Goal: Transaction & Acquisition: Download file/media

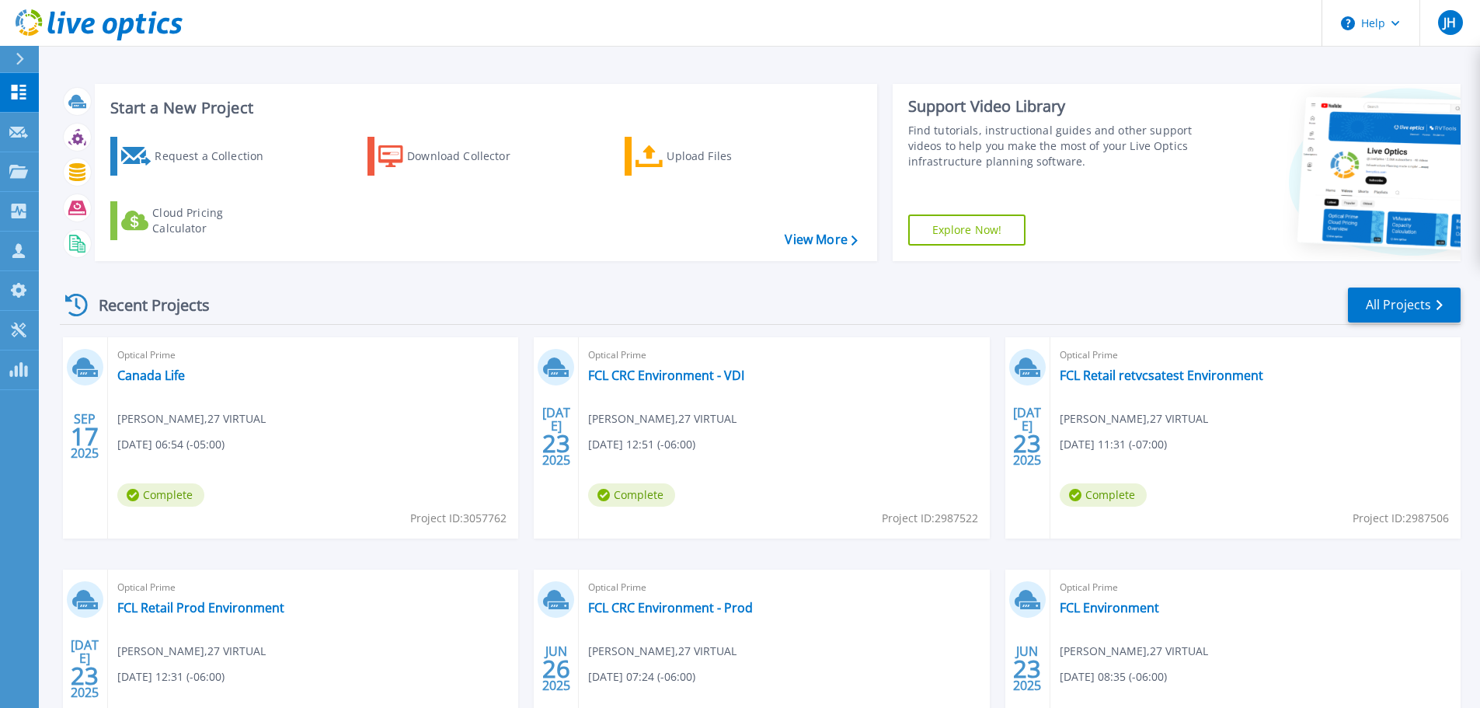
click at [990, 306] on div "Recent Projects All Projects" at bounding box center [760, 305] width 1401 height 39
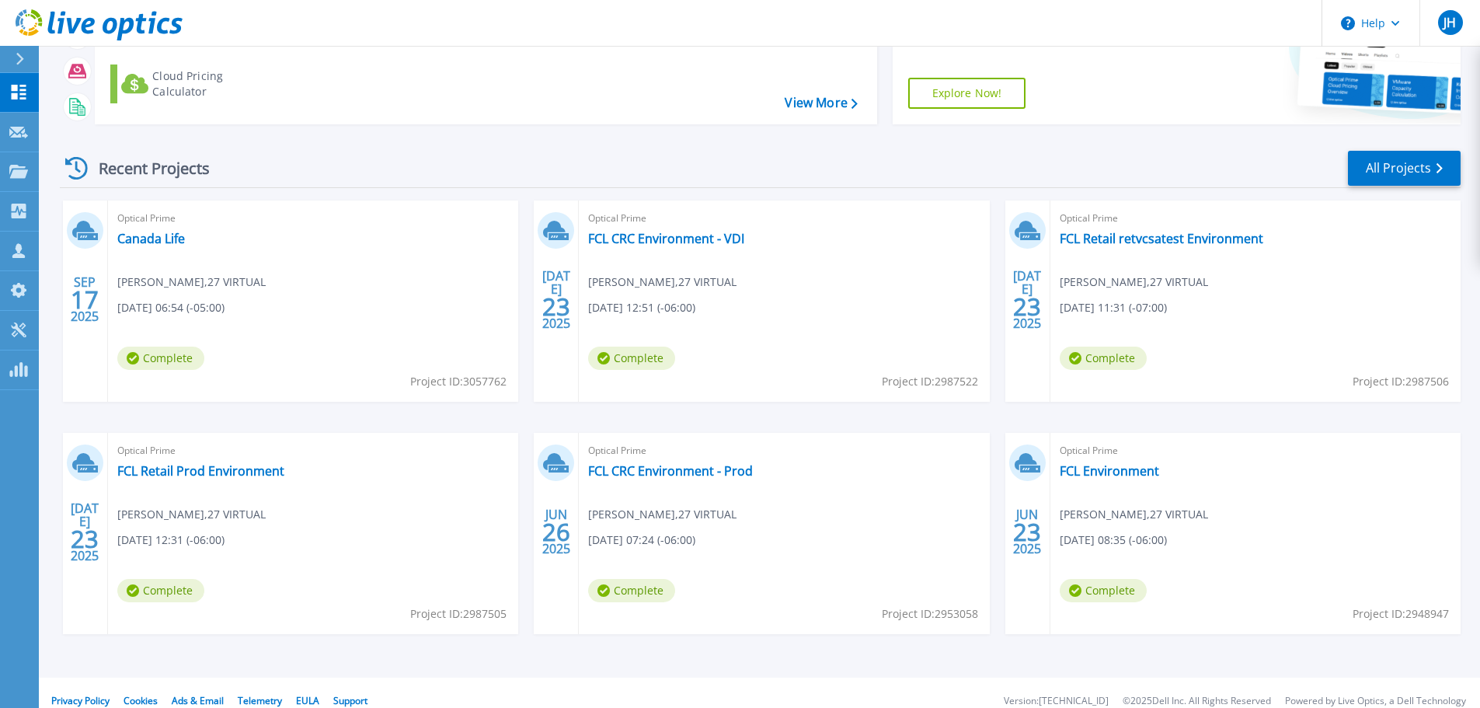
scroll to position [144, 0]
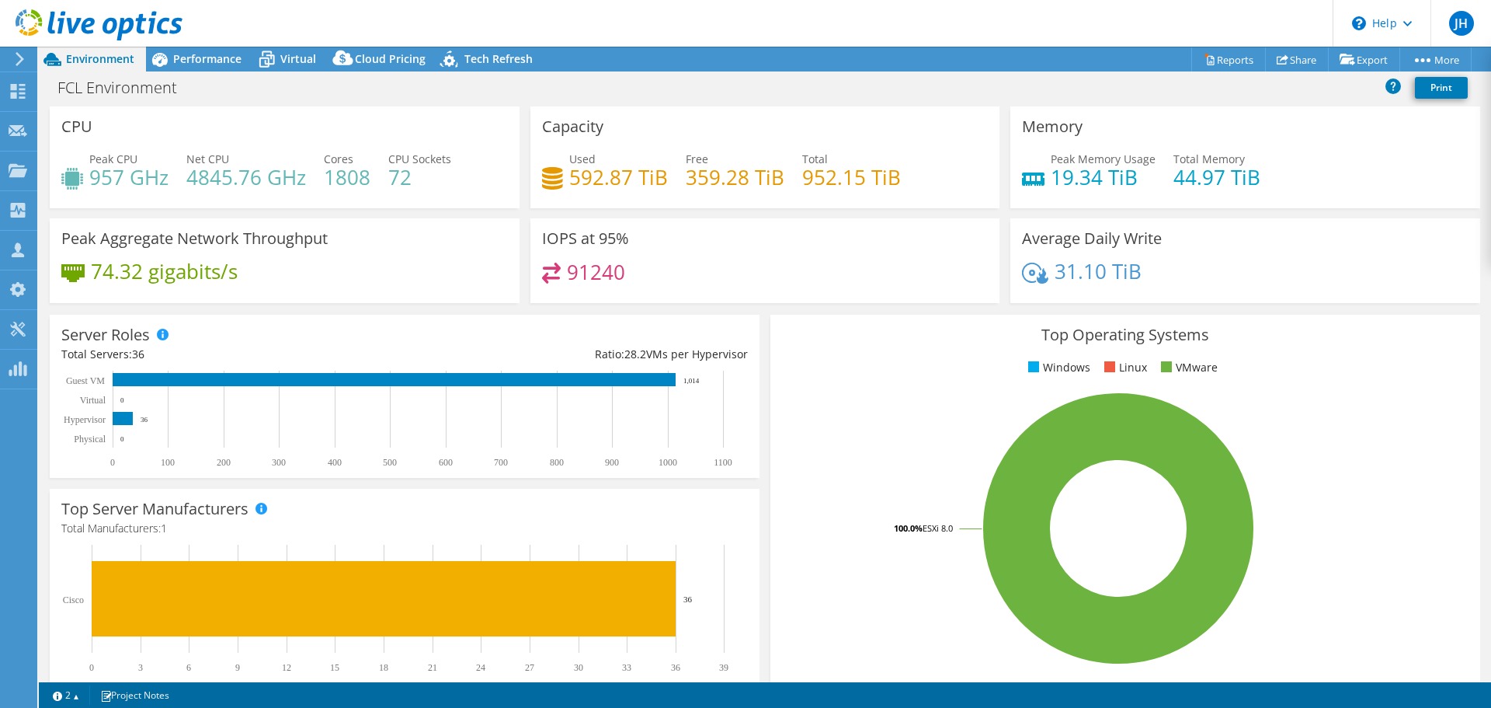
select select "USD"
click at [1218, 55] on link "Reports" at bounding box center [1229, 59] width 75 height 24
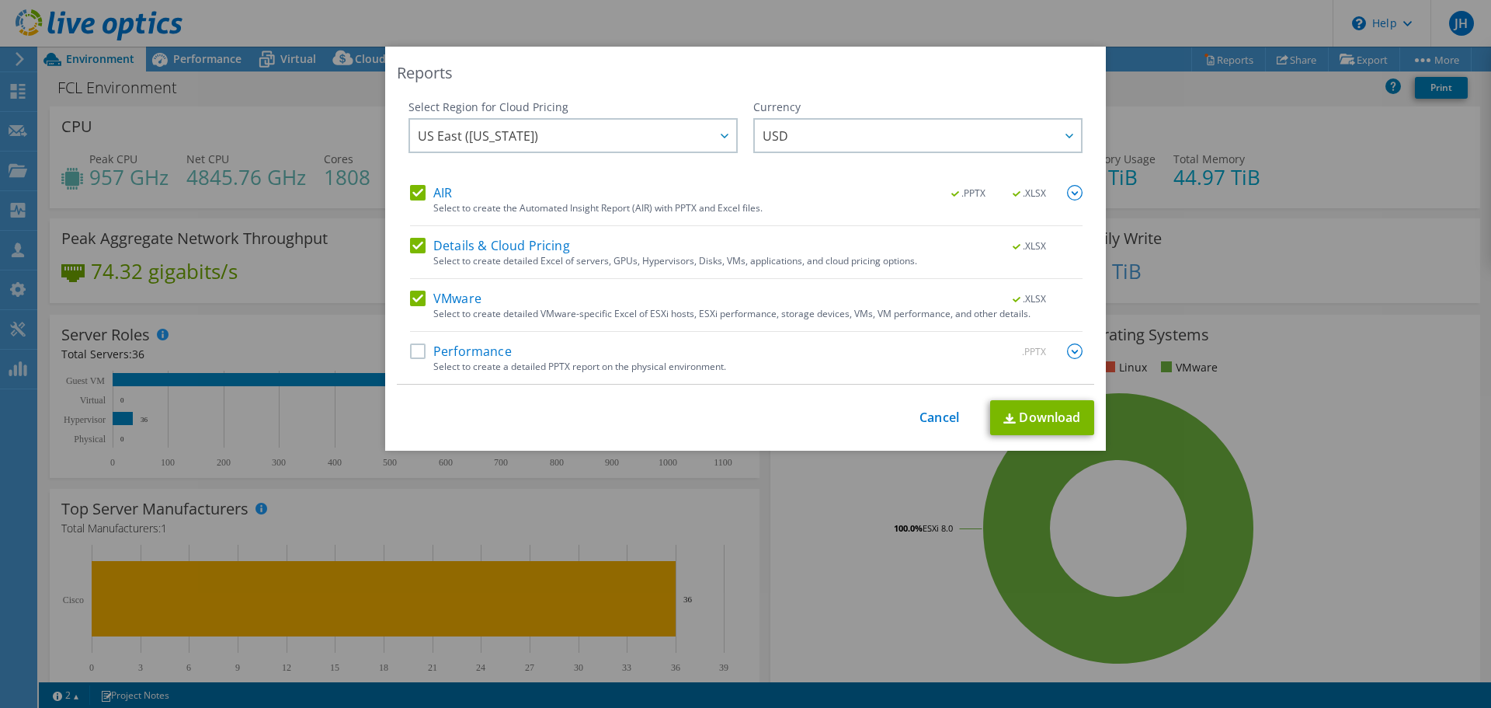
click at [412, 244] on label "Details & Cloud Pricing" at bounding box center [490, 246] width 160 height 16
click at [0, 0] on input "Details & Cloud Pricing" at bounding box center [0, 0] width 0 height 0
click at [413, 188] on label "AIR" at bounding box center [431, 193] width 42 height 16
click at [0, 0] on input "AIR" at bounding box center [0, 0] width 0 height 0
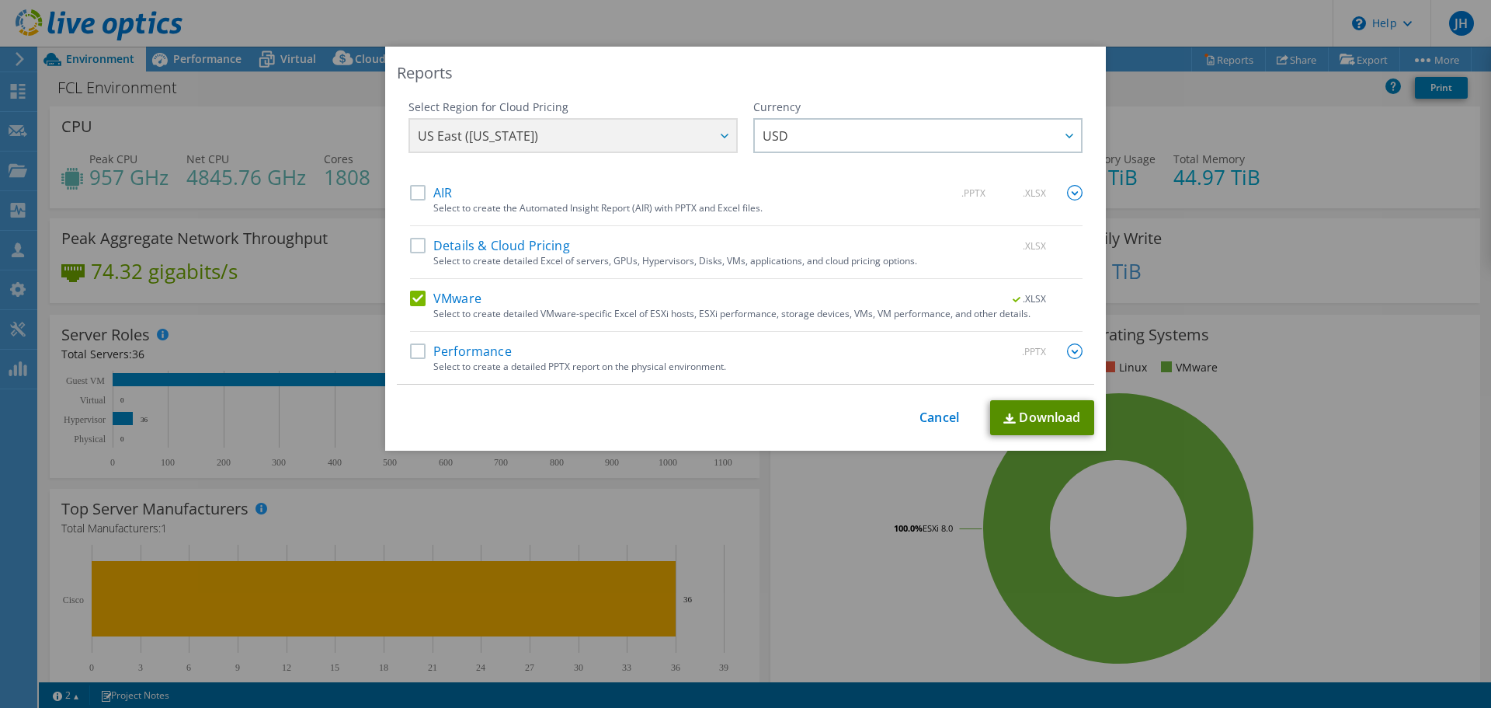
click at [1044, 420] on link "Download" at bounding box center [1042, 417] width 104 height 35
click at [1212, 72] on div "Reports Select Region for Cloud Pricing Asia Pacific ([GEOGRAPHIC_DATA]) [GEOGR…" at bounding box center [745, 354] width 1491 height 614
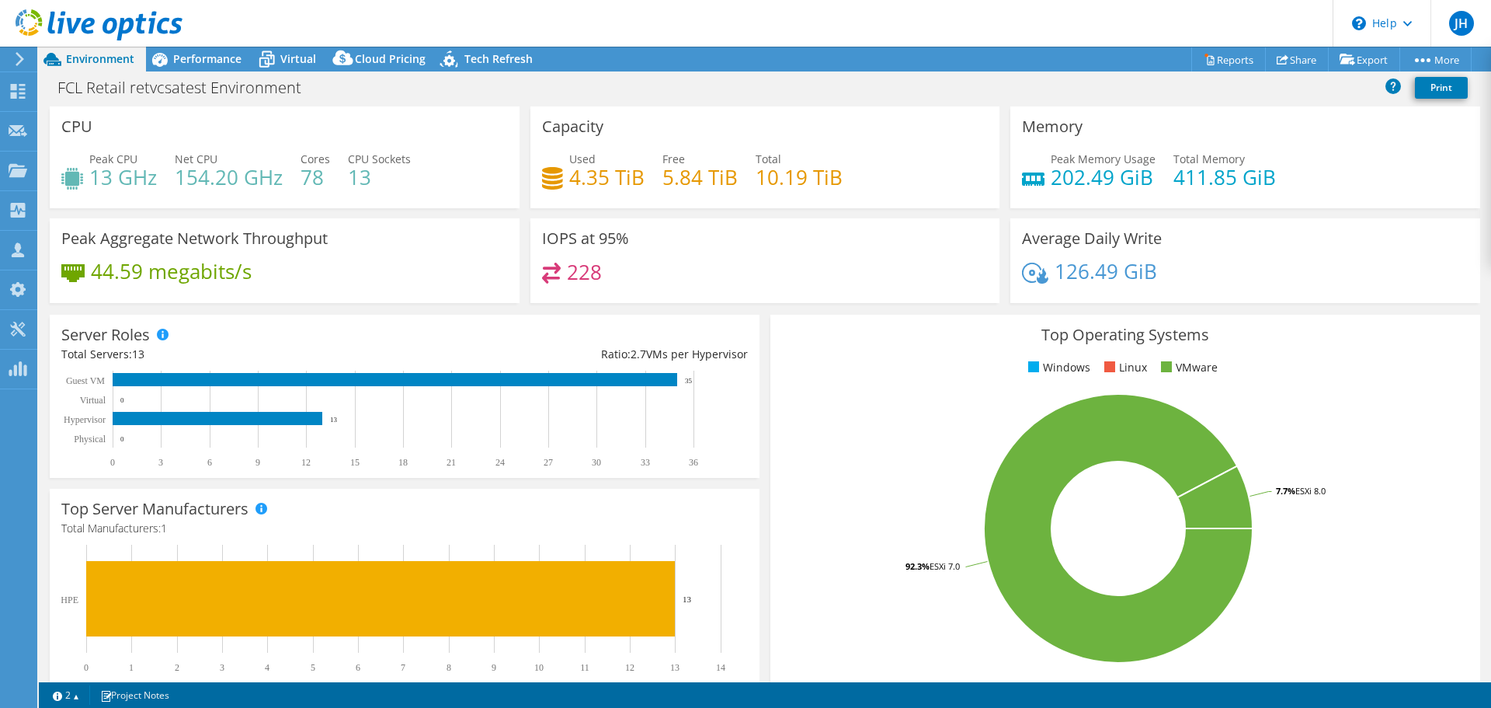
select select "USD"
click at [1216, 60] on link "Reports" at bounding box center [1229, 59] width 75 height 24
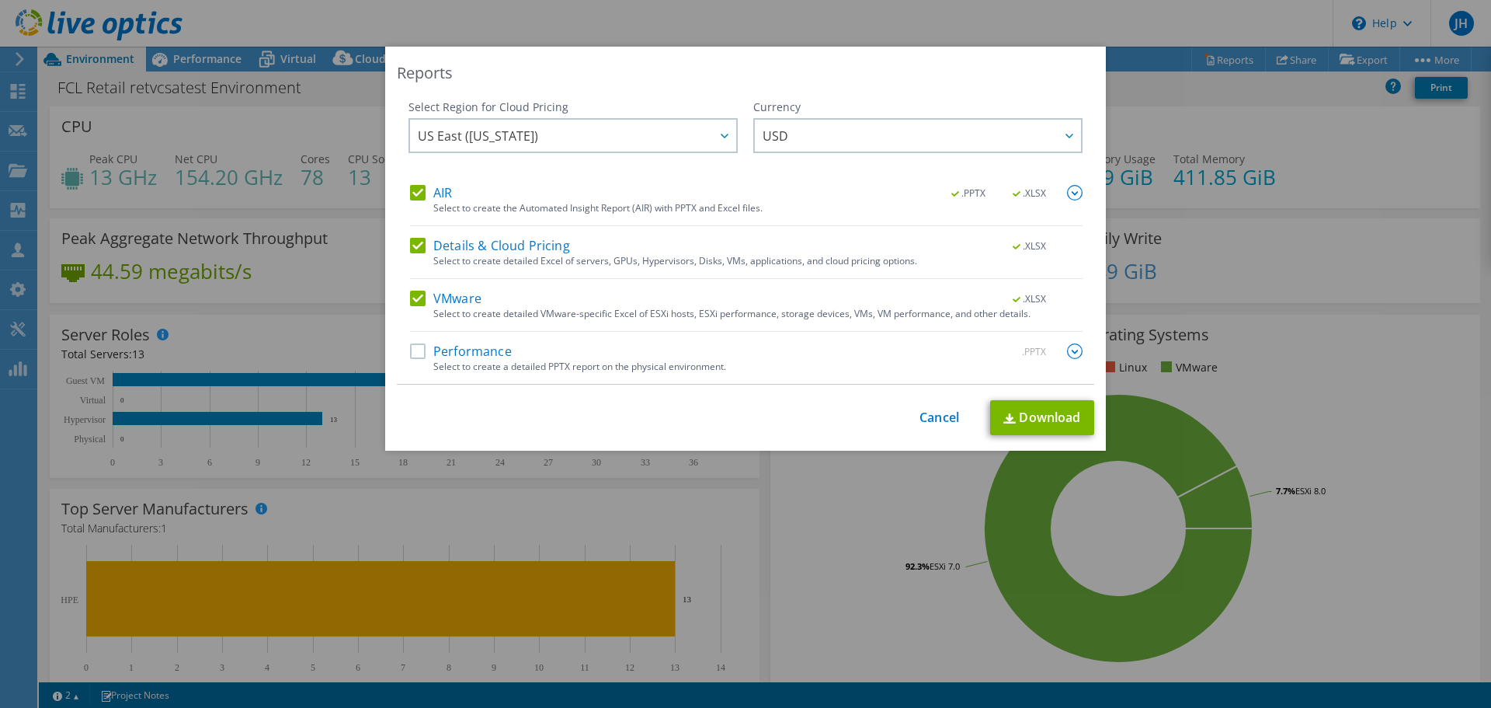
click at [413, 196] on label "AIR" at bounding box center [431, 193] width 42 height 16
click at [0, 0] on input "AIR" at bounding box center [0, 0] width 0 height 0
click at [411, 230] on div "AIR .PPTX .XLSX Select to create the Automated Insight Report (AIR) with PPTX a…" at bounding box center [746, 284] width 673 height 199
click at [415, 241] on label "Details & Cloud Pricing" at bounding box center [490, 246] width 160 height 16
click at [0, 0] on input "Details & Cloud Pricing" at bounding box center [0, 0] width 0 height 0
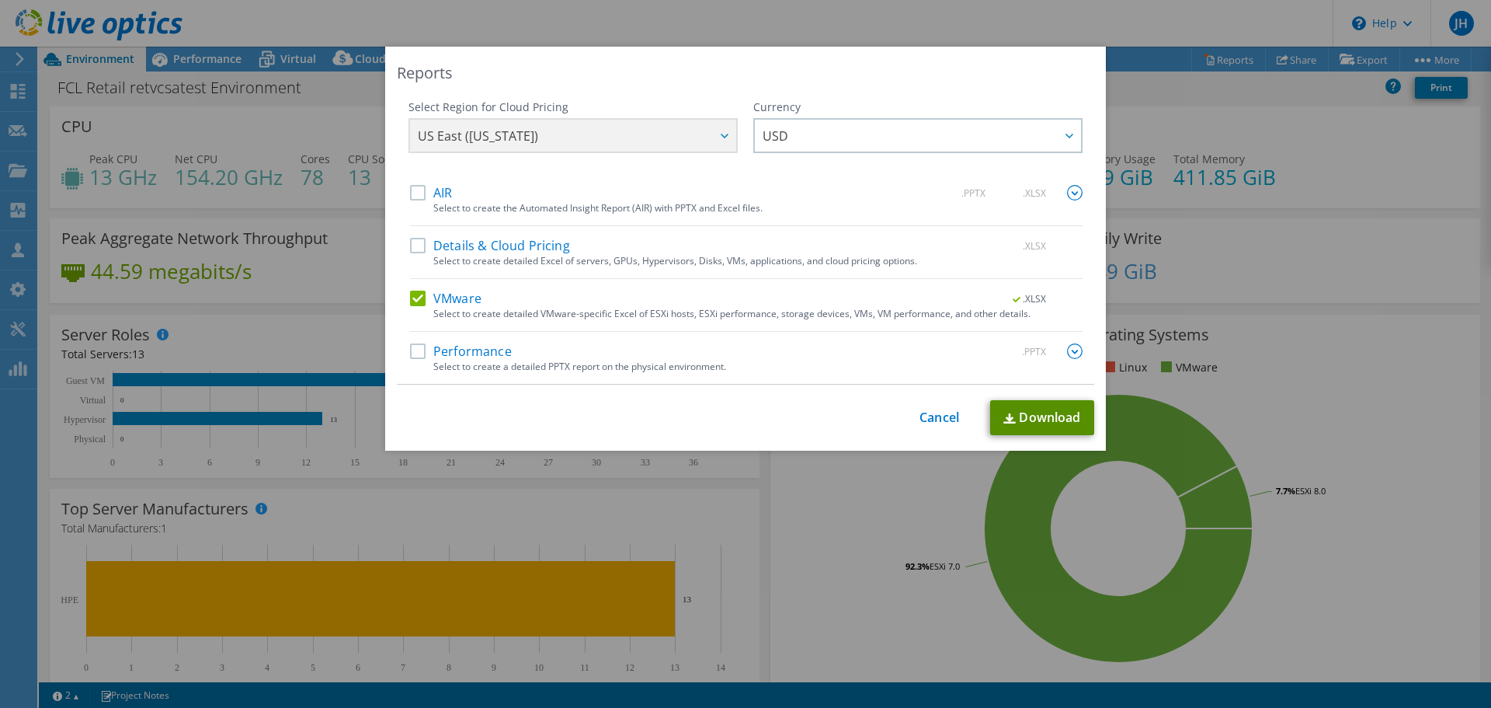
click at [997, 414] on link "Download" at bounding box center [1042, 417] width 104 height 35
click at [1143, 22] on div "Reports Select Region for Cloud Pricing Asia Pacific ([GEOGRAPHIC_DATA]) [GEOGR…" at bounding box center [745, 354] width 1491 height 708
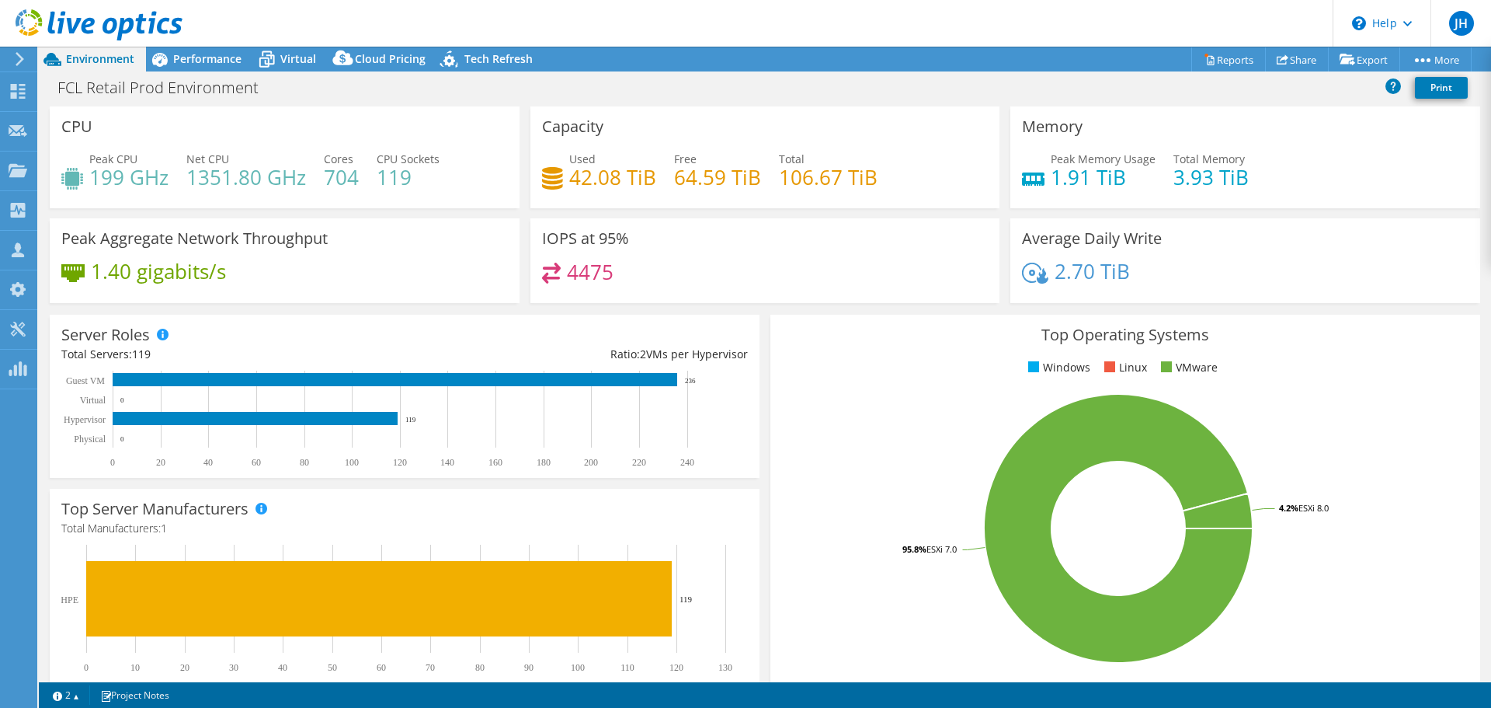
select select "USD"
click at [1237, 61] on link "Reports" at bounding box center [1229, 59] width 75 height 24
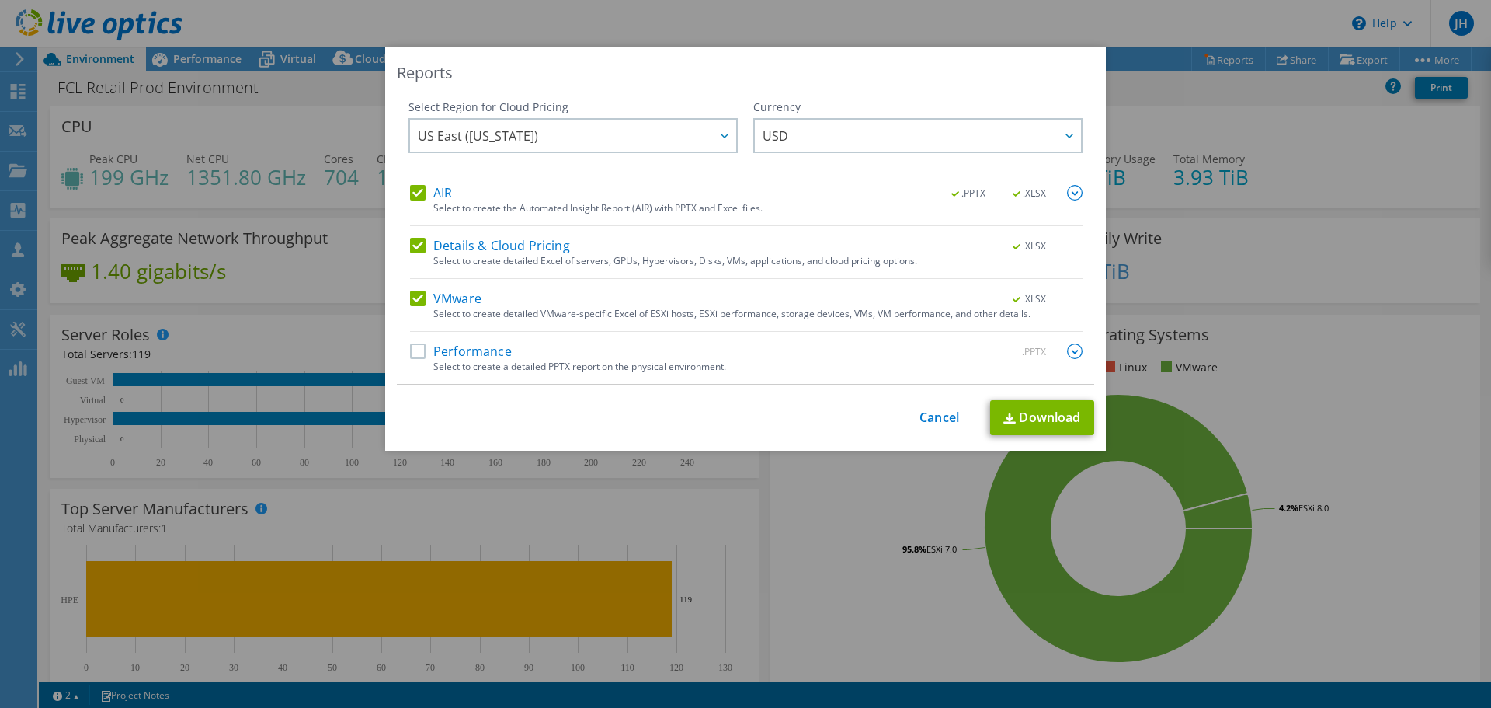
click at [410, 197] on label "AIR" at bounding box center [431, 193] width 42 height 16
click at [0, 0] on input "AIR" at bounding box center [0, 0] width 0 height 0
click at [411, 242] on label "Details & Cloud Pricing" at bounding box center [490, 246] width 160 height 16
click at [0, 0] on input "Details & Cloud Pricing" at bounding box center [0, 0] width 0 height 0
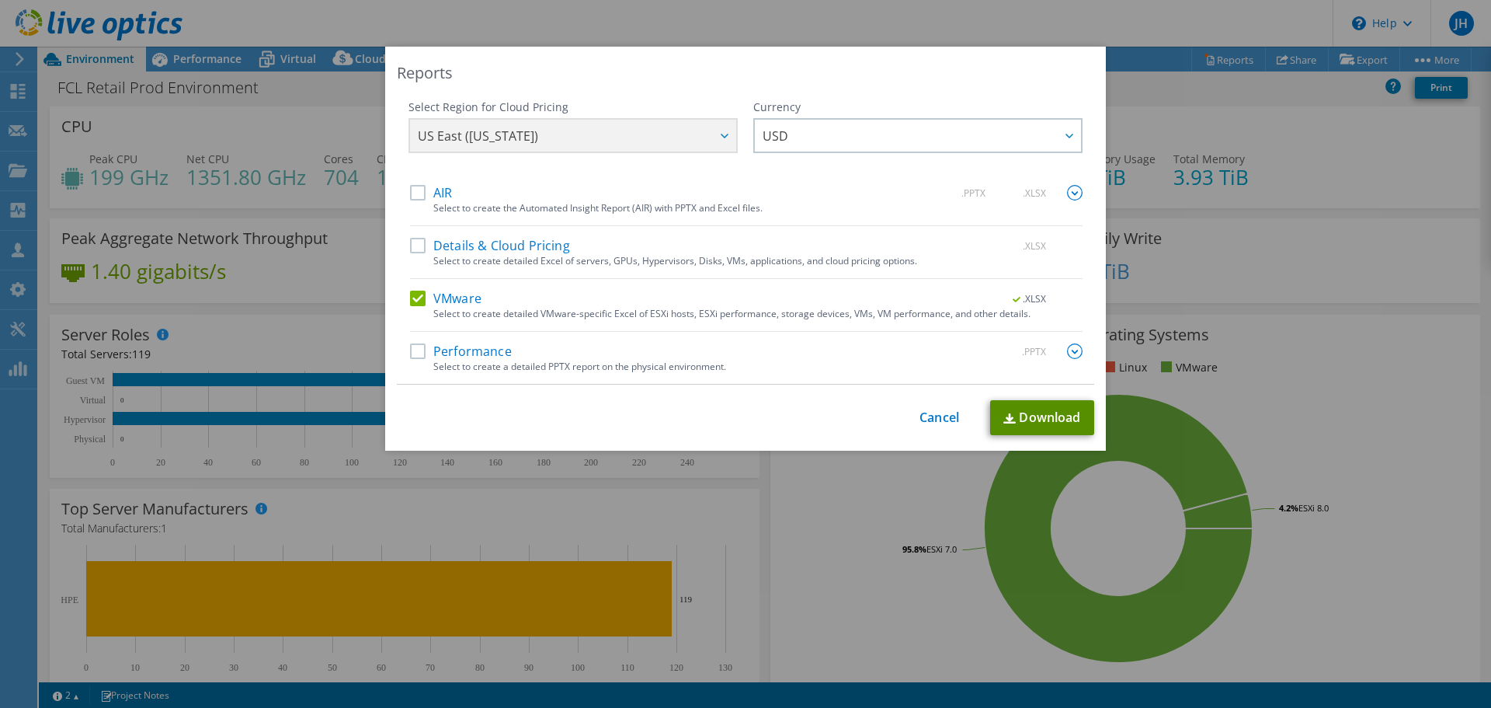
click at [1031, 409] on link "Download" at bounding box center [1042, 417] width 104 height 35
click at [1067, 347] on img at bounding box center [1075, 351] width 16 height 16
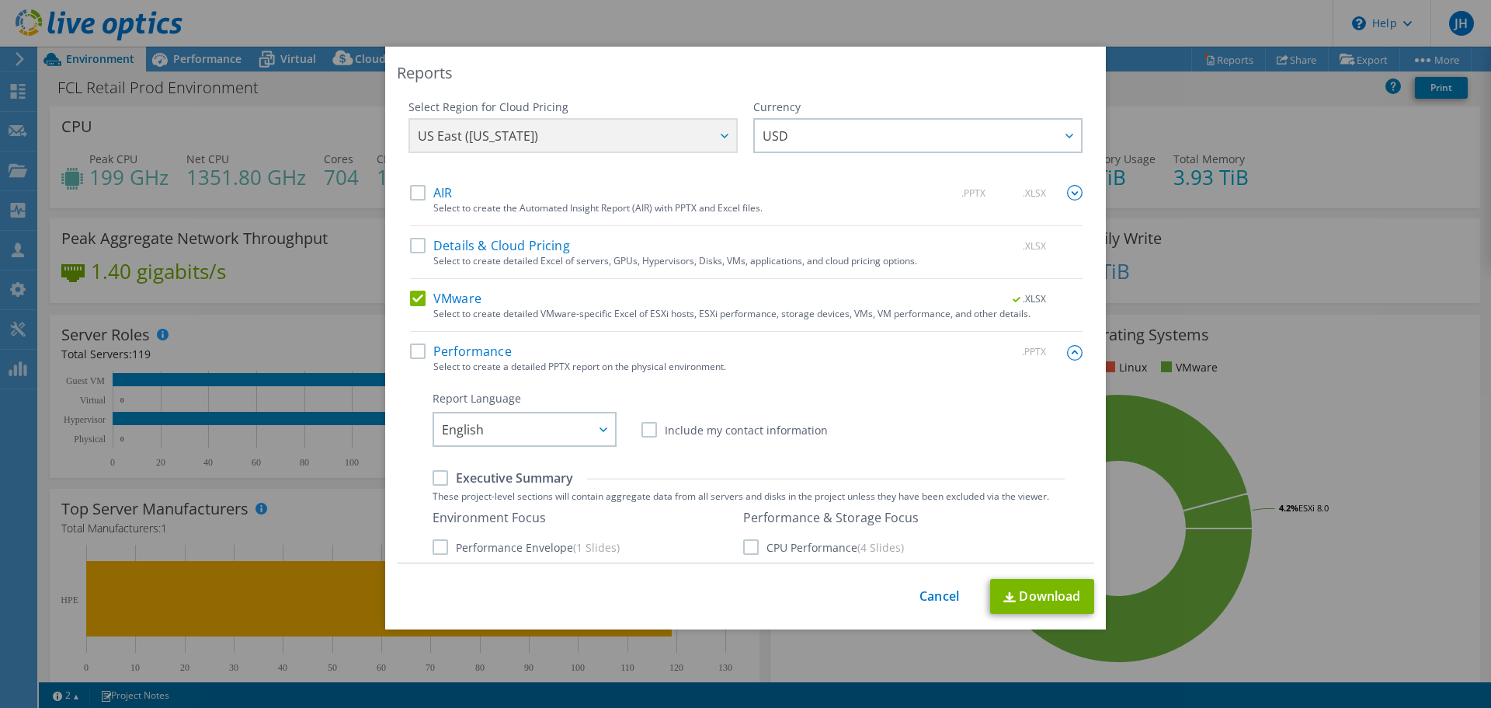
click at [1067, 347] on img at bounding box center [1075, 353] width 16 height 16
